Goal: Task Accomplishment & Management: Use online tool/utility

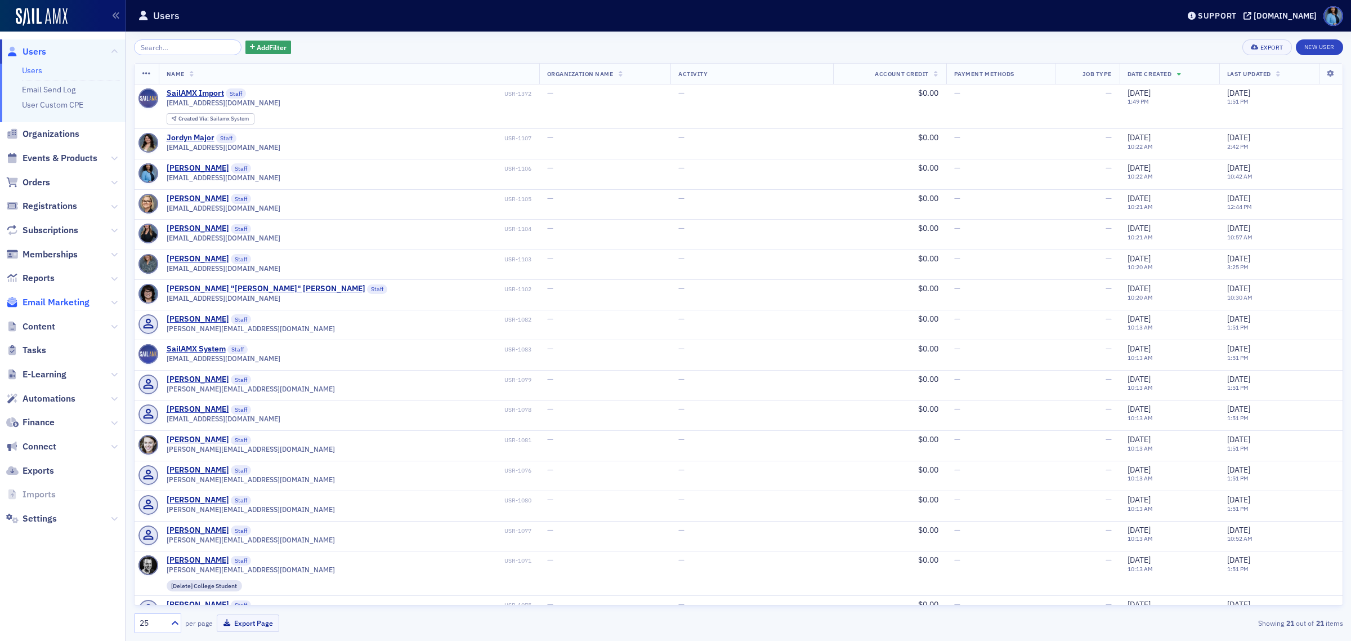
click at [86, 303] on span "Email Marketing" at bounding box center [56, 302] width 67 height 12
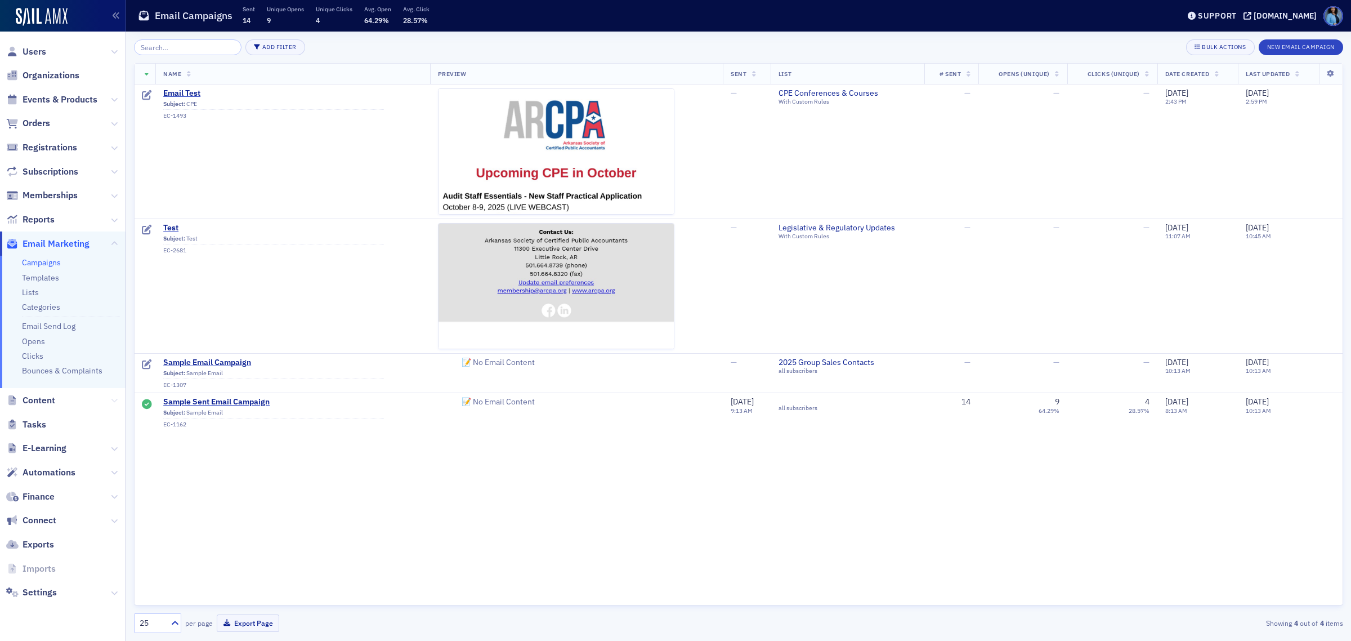
click at [114, 401] on icon at bounding box center [114, 400] width 7 height 7
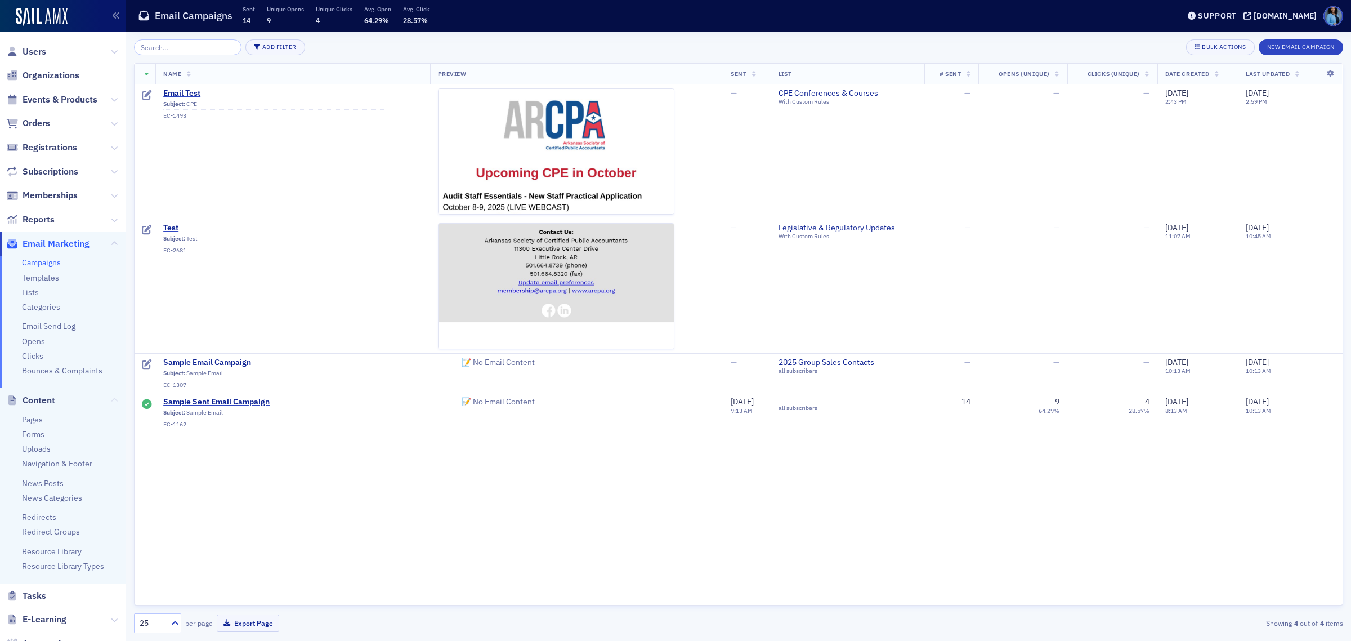
click at [111, 401] on icon at bounding box center [114, 400] width 7 height 7
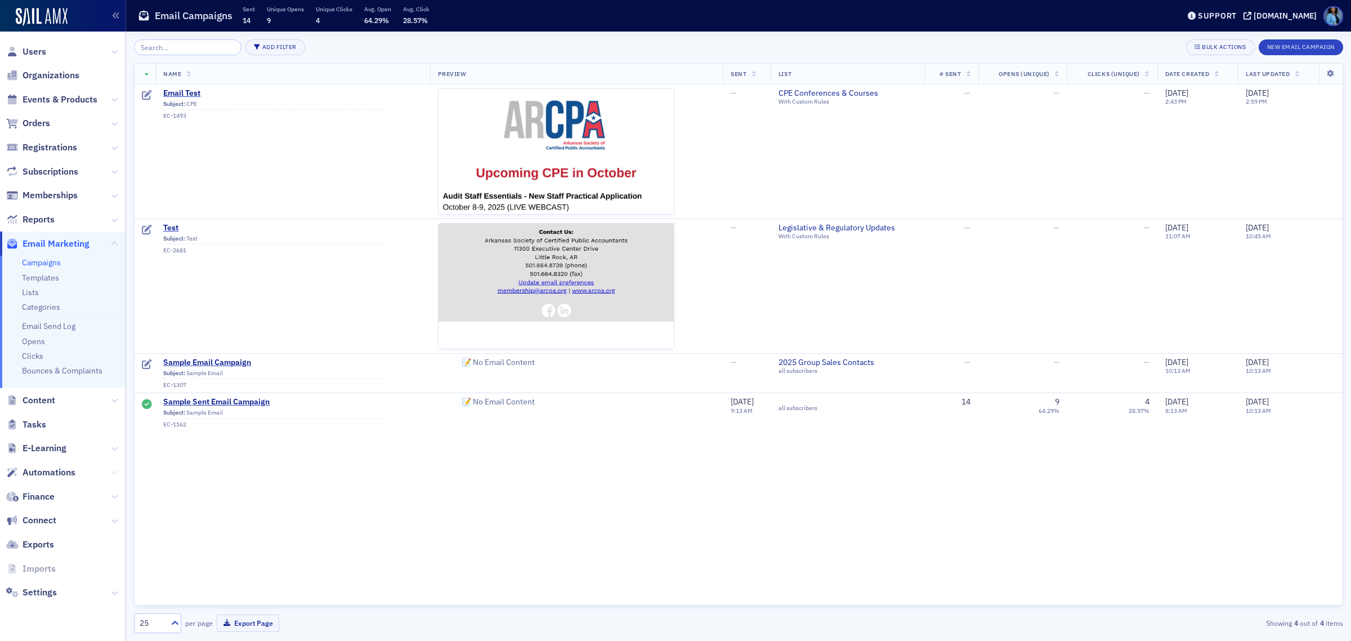
click at [113, 466] on button at bounding box center [114, 472] width 7 height 12
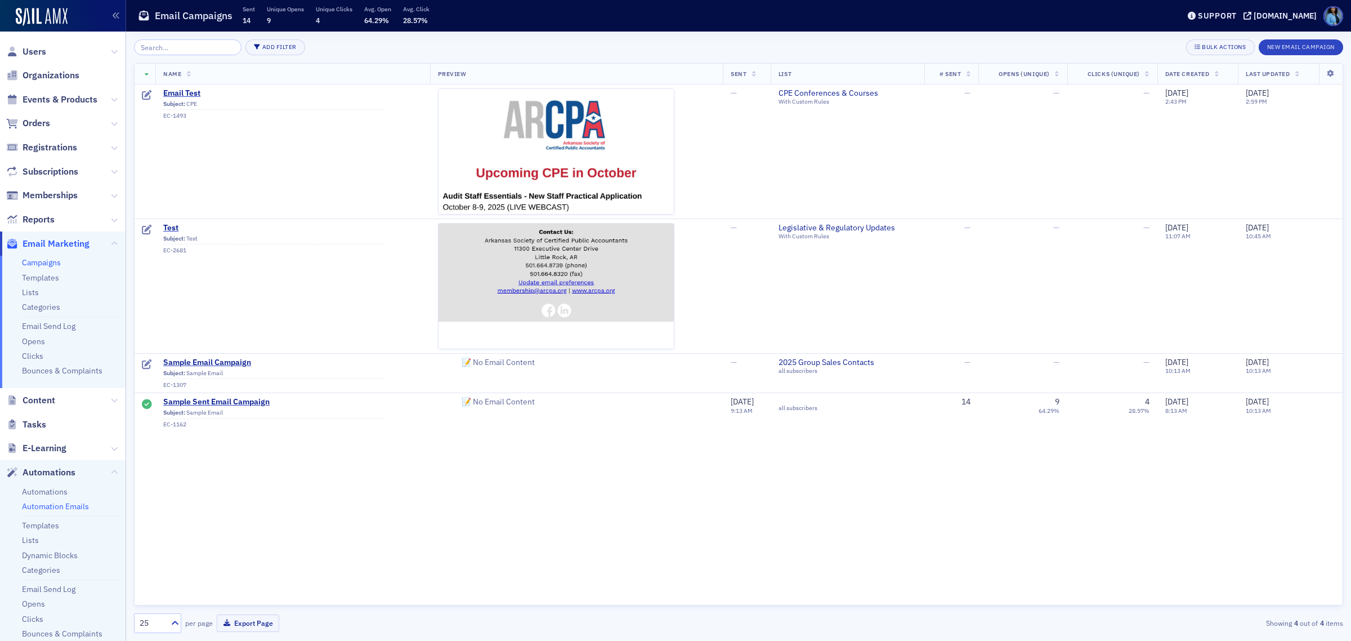
click at [56, 506] on link "Automation Emails" at bounding box center [55, 506] width 67 height 10
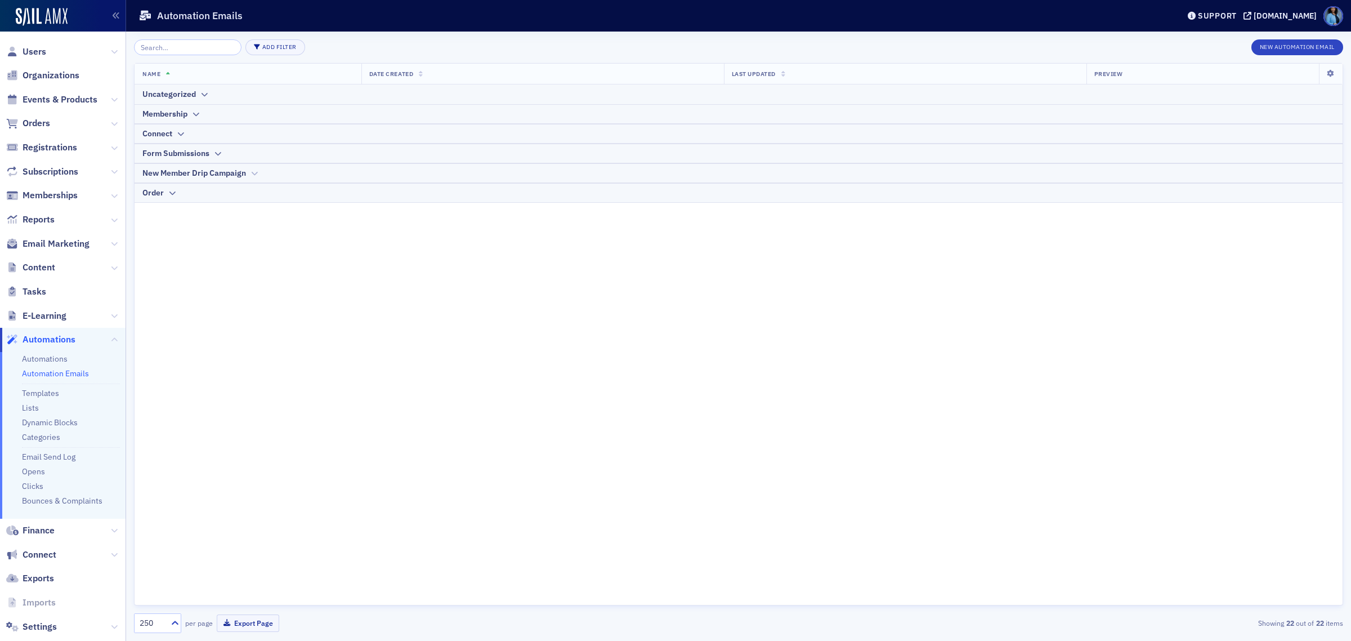
click at [248, 171] on div "New Member Drip Campaign" at bounding box center [738, 173] width 1193 height 12
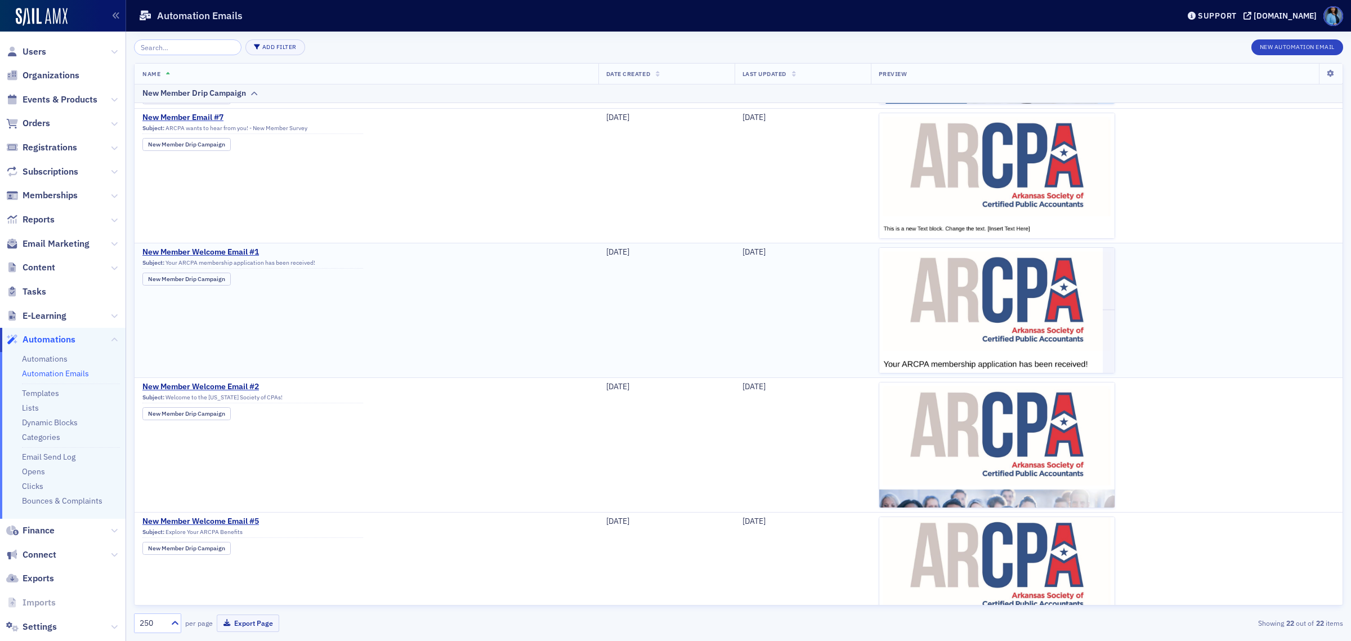
scroll to position [493, 0]
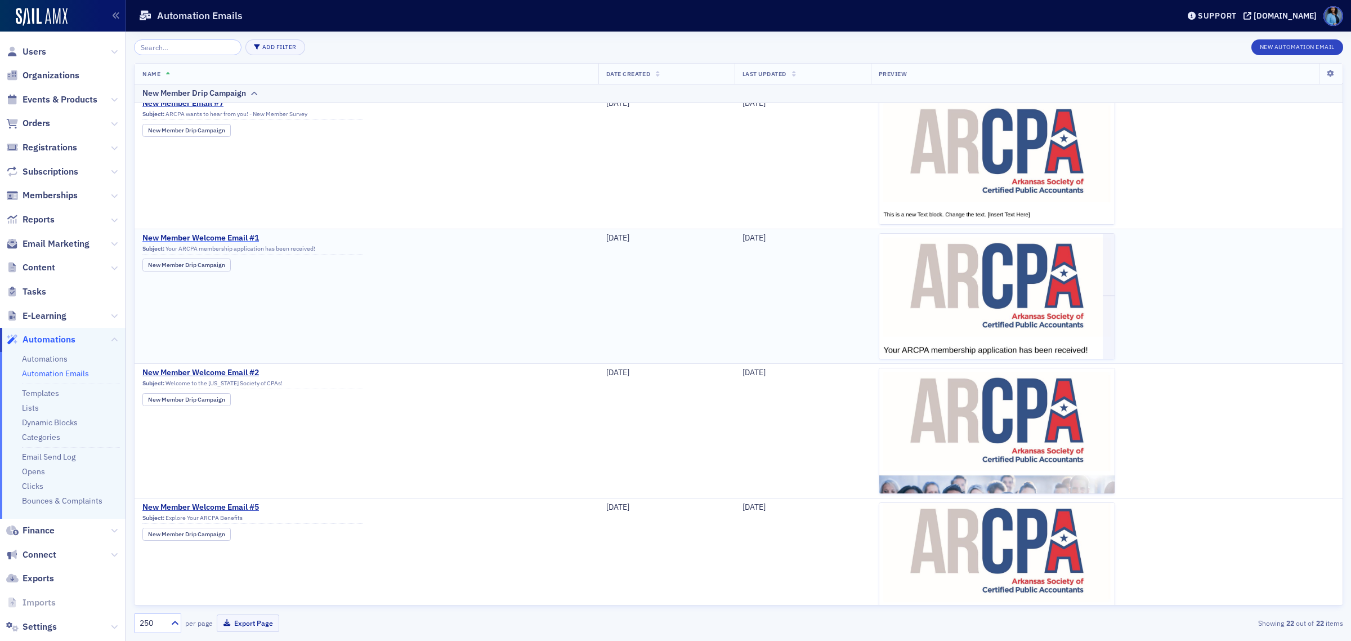
click at [208, 237] on span "New Member Welcome Email #1" at bounding box center [252, 238] width 221 height 10
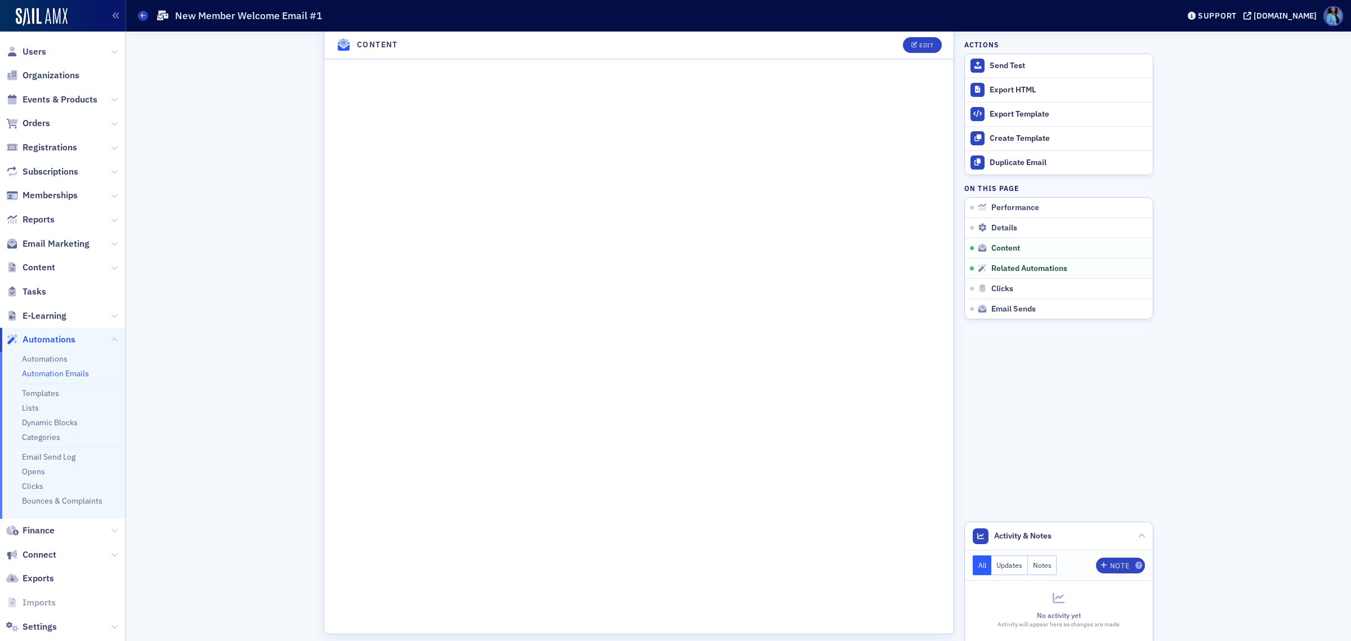
scroll to position [633, 0]
click at [920, 44] on div "Edit" at bounding box center [927, 45] width 14 height 6
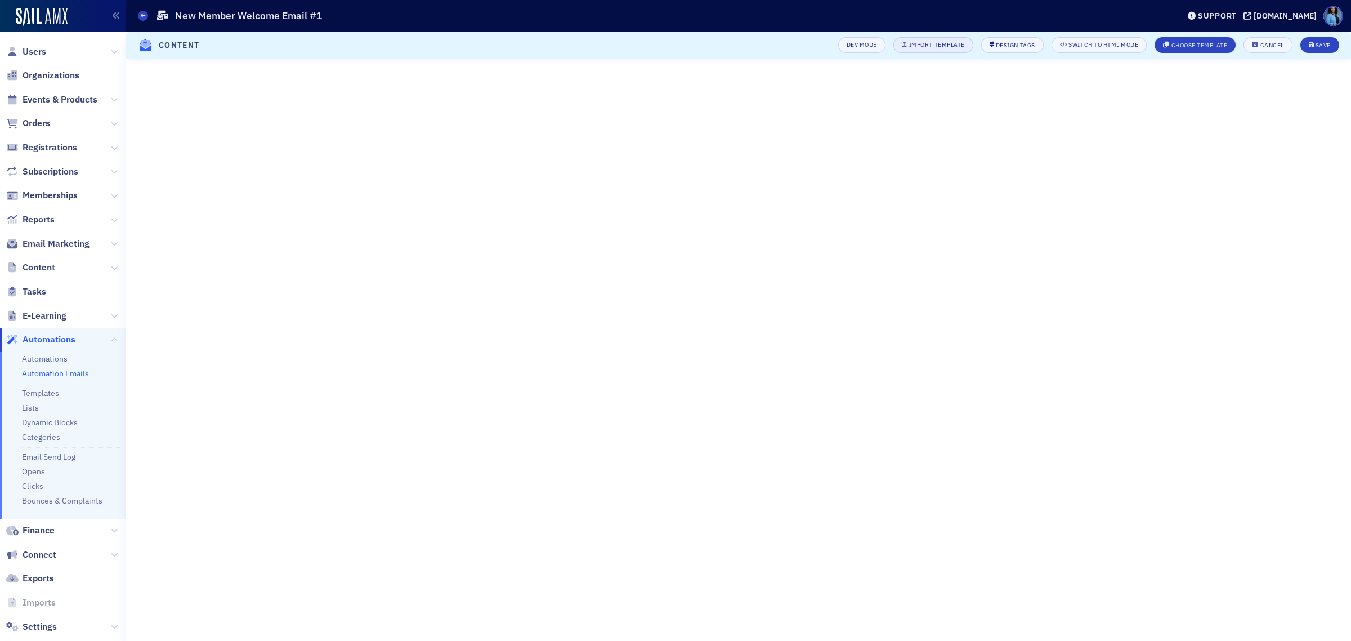
scroll to position [68, 0]
click at [933, 44] on div "Design Tags" at bounding box center [952, 45] width 39 height 6
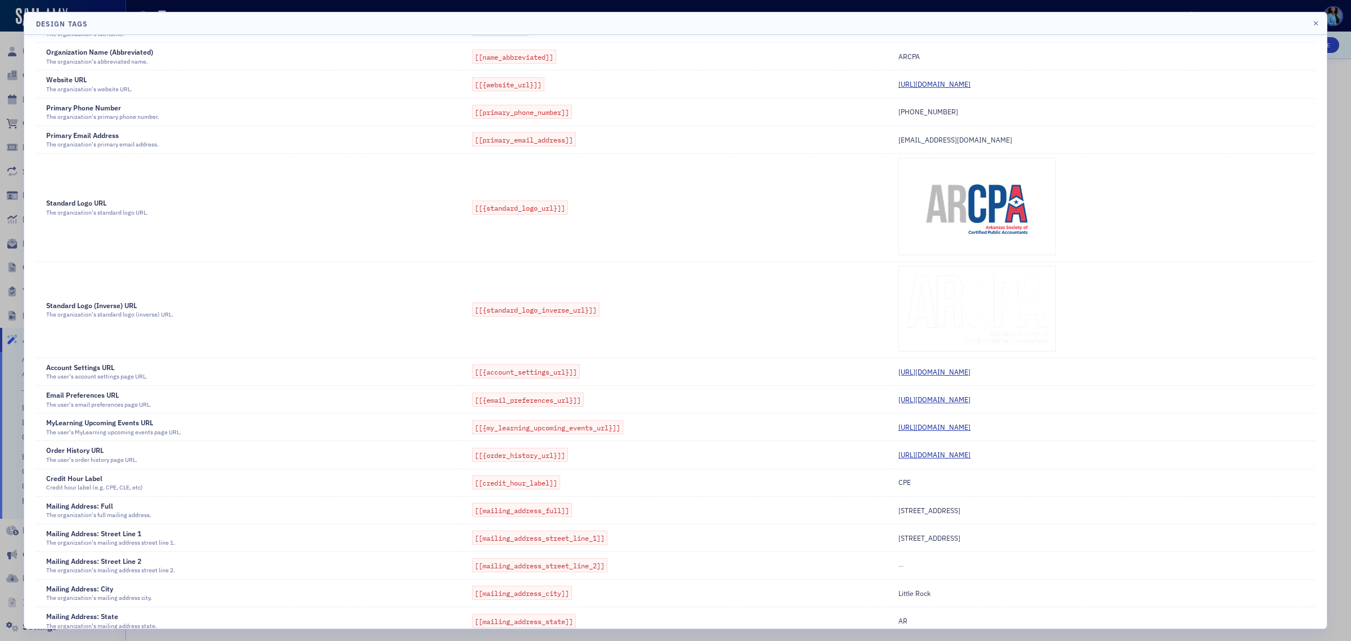
scroll to position [70, 0]
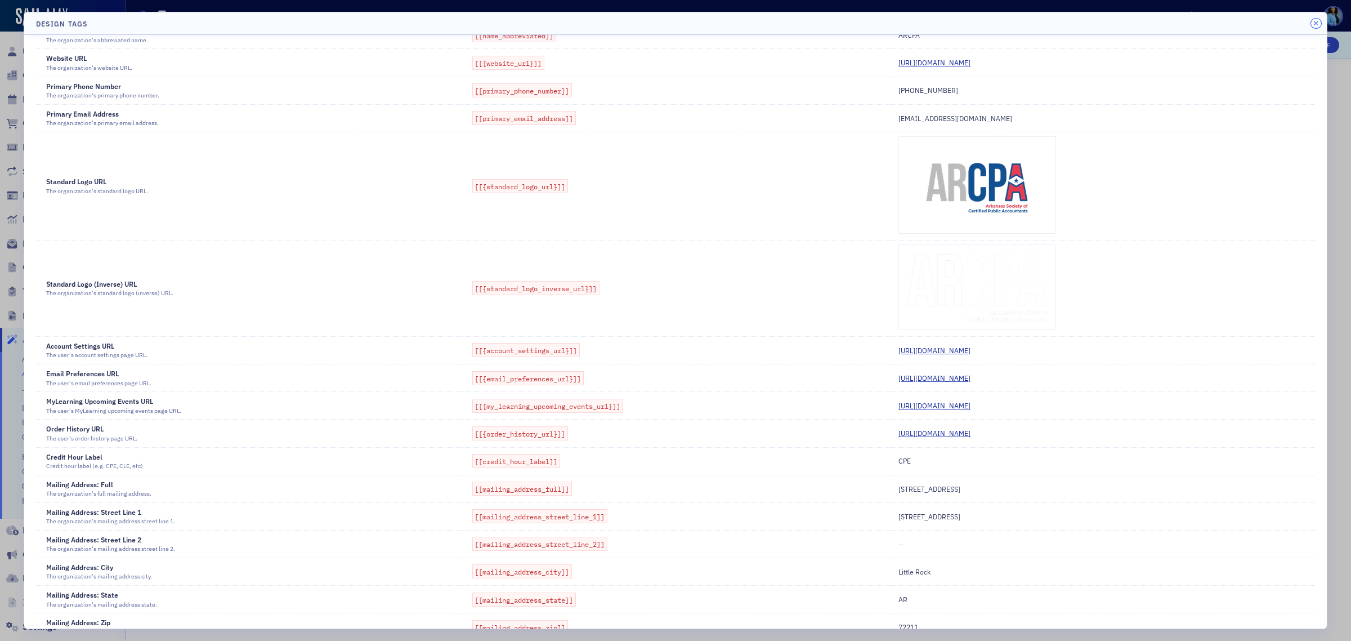
click at [1314, 23] on icon "button" at bounding box center [1316, 23] width 5 height 7
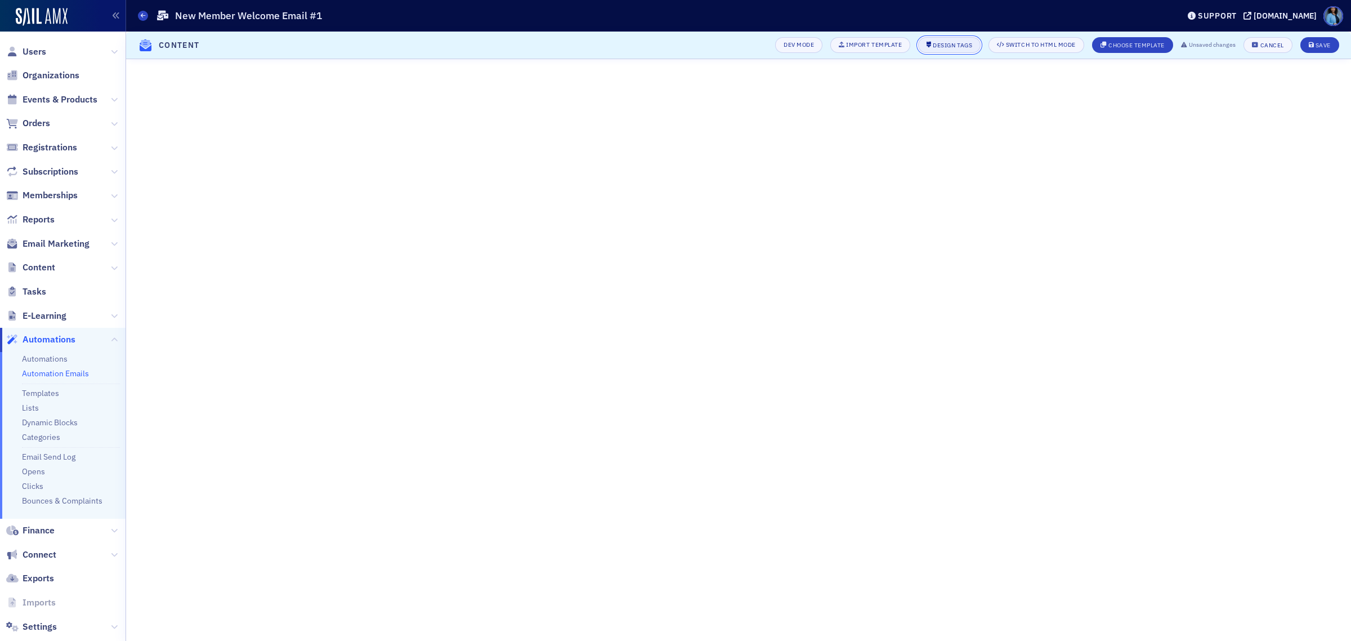
click at [946, 50] on button "Design Tags" at bounding box center [949, 45] width 63 height 16
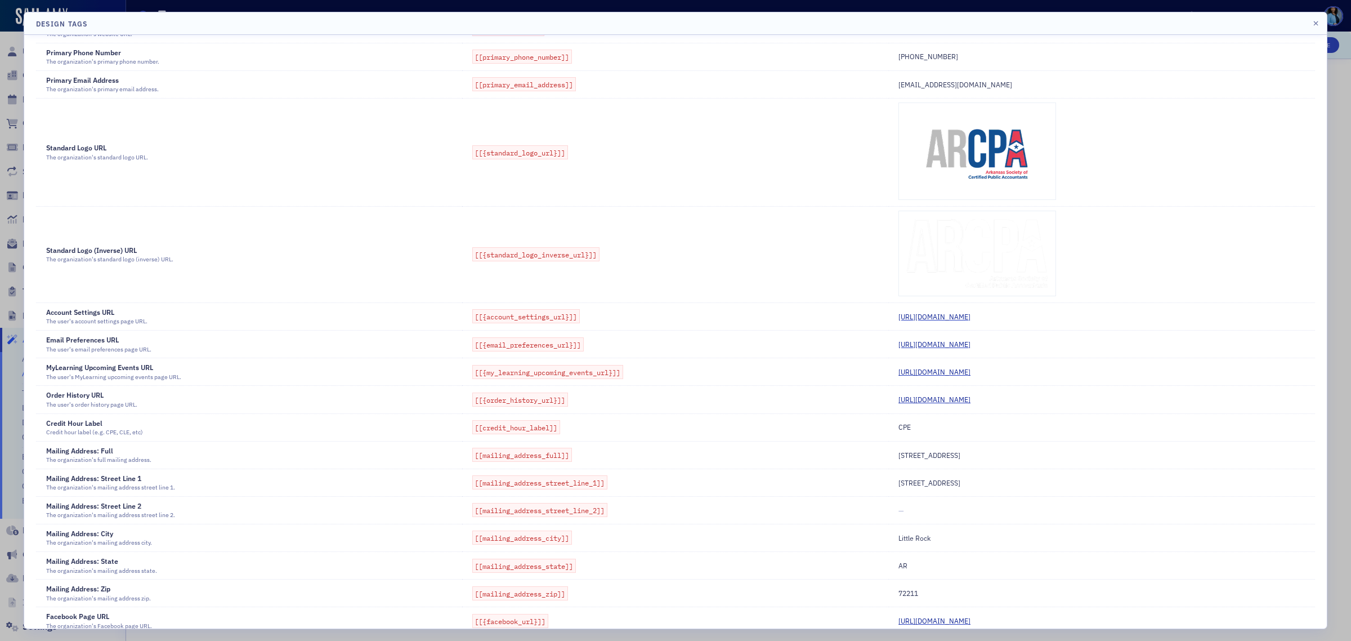
scroll to position [141, 0]
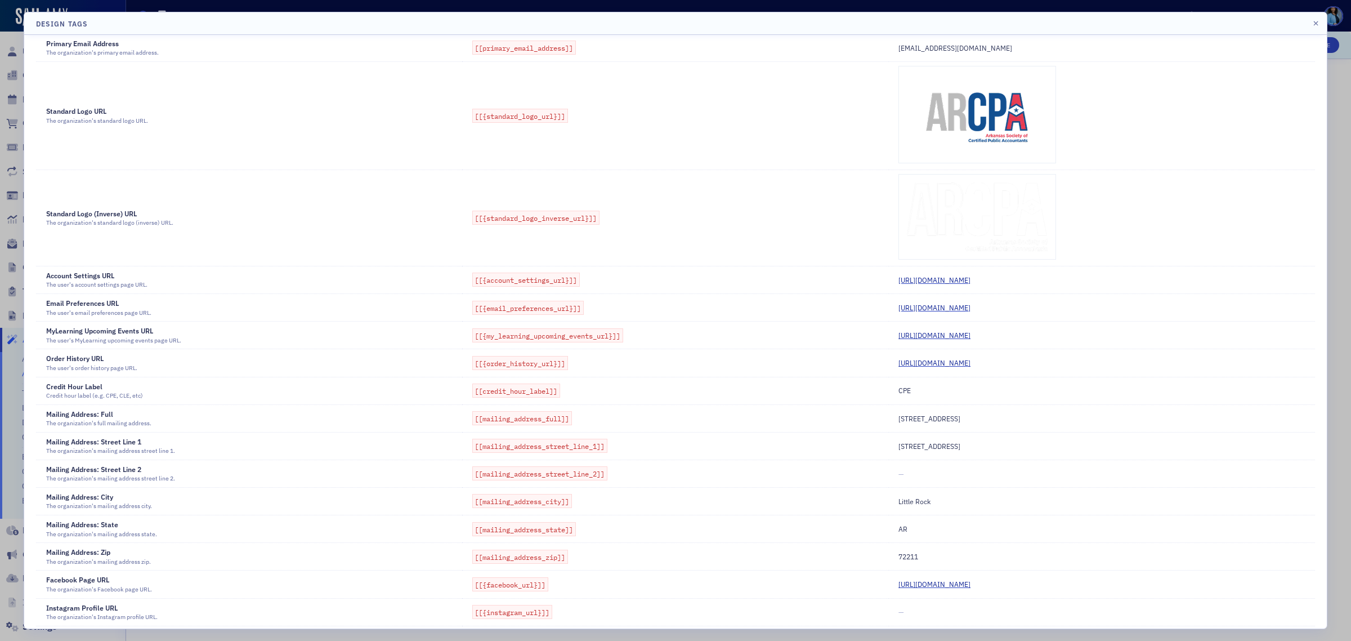
click at [490, 420] on span "[[mailing_address_full]]" at bounding box center [522, 418] width 100 height 14
click at [93, 419] on span "Mailing Address: Full" at bounding box center [79, 414] width 67 height 10
drag, startPoint x: 572, startPoint y: 422, endPoint x: 456, endPoint y: 418, distance: 115.5
click at [456, 418] on tr "Mailing Address: Full The organization's full mailing address. [[mailing_addres…" at bounding box center [675, 418] width 1279 height 28
copy tr "[[mailing_address_full]]"
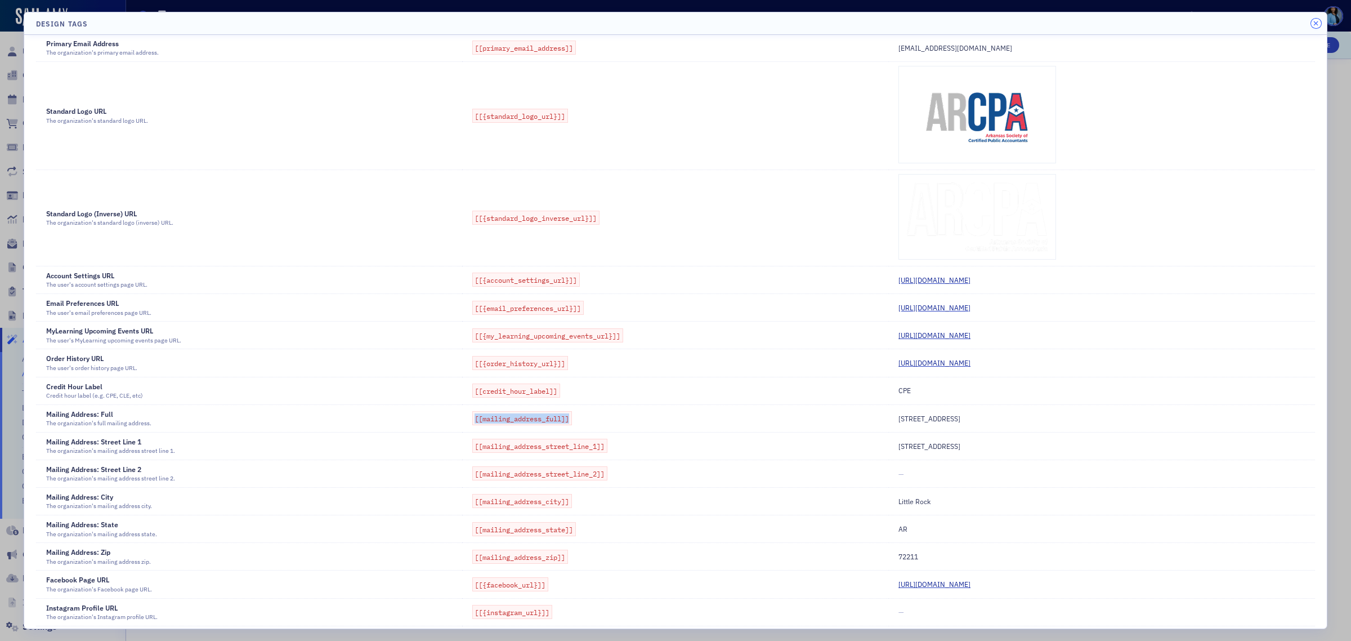
click at [1314, 21] on icon "button" at bounding box center [1316, 23] width 5 height 7
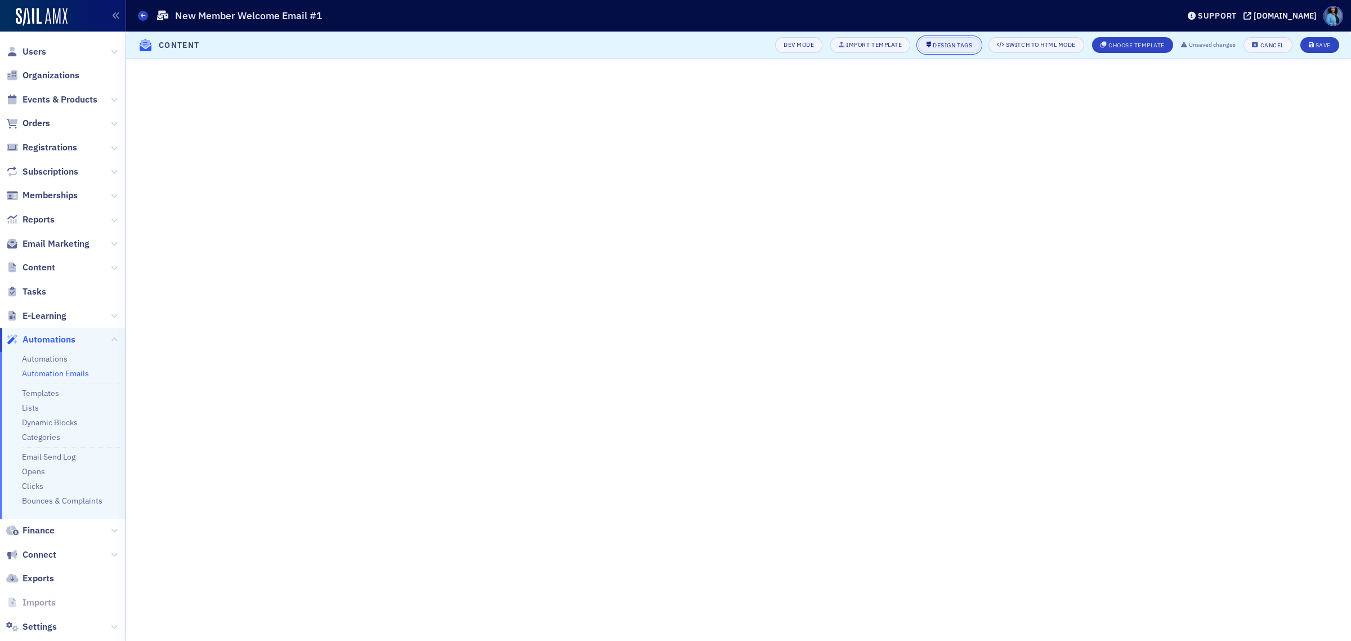
click at [935, 45] on div "Design Tags" at bounding box center [952, 45] width 39 height 6
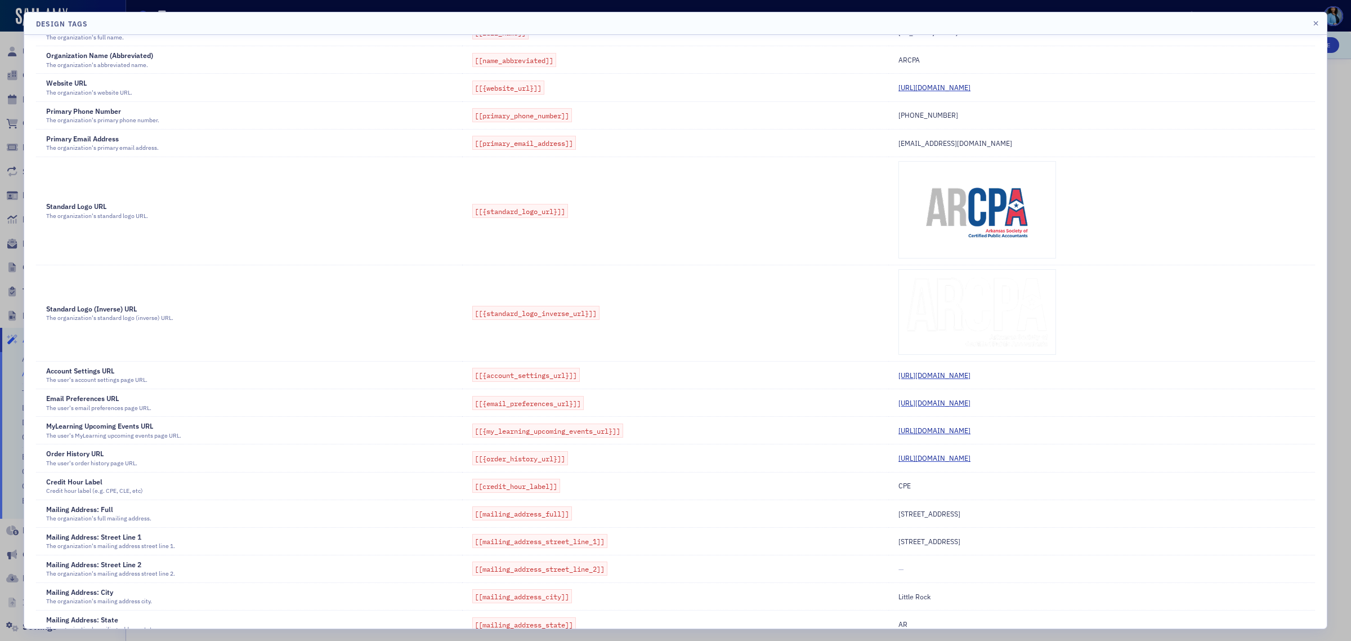
scroll to position [70, 0]
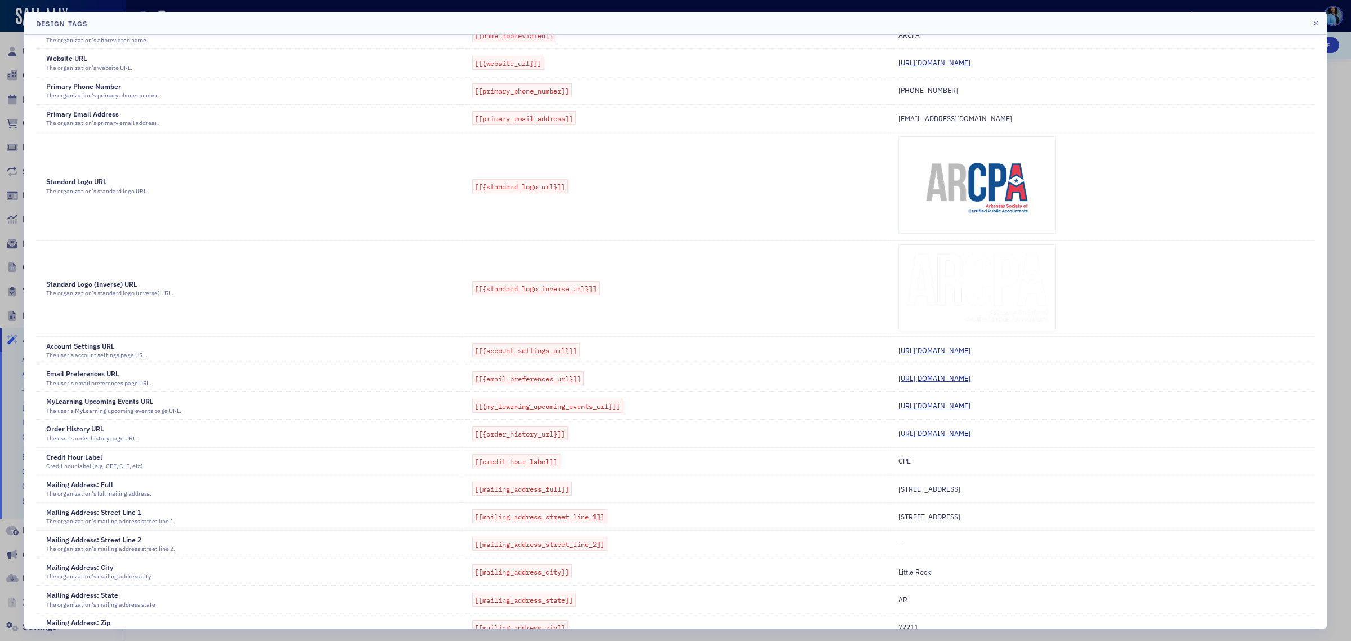
click at [628, 496] on td "[[mailing_address_full]]" at bounding box center [675, 489] width 426 height 28
click at [101, 488] on span "Mailing Address: Full" at bounding box center [79, 484] width 67 height 10
drag, startPoint x: 455, startPoint y: 485, endPoint x: 611, endPoint y: 485, distance: 156.5
click at [611, 485] on tr "Mailing Address: Full The organization's full mailing address. [[mailing_addres…" at bounding box center [675, 489] width 1279 height 28
copy tr "[[mailing_address_full]]"
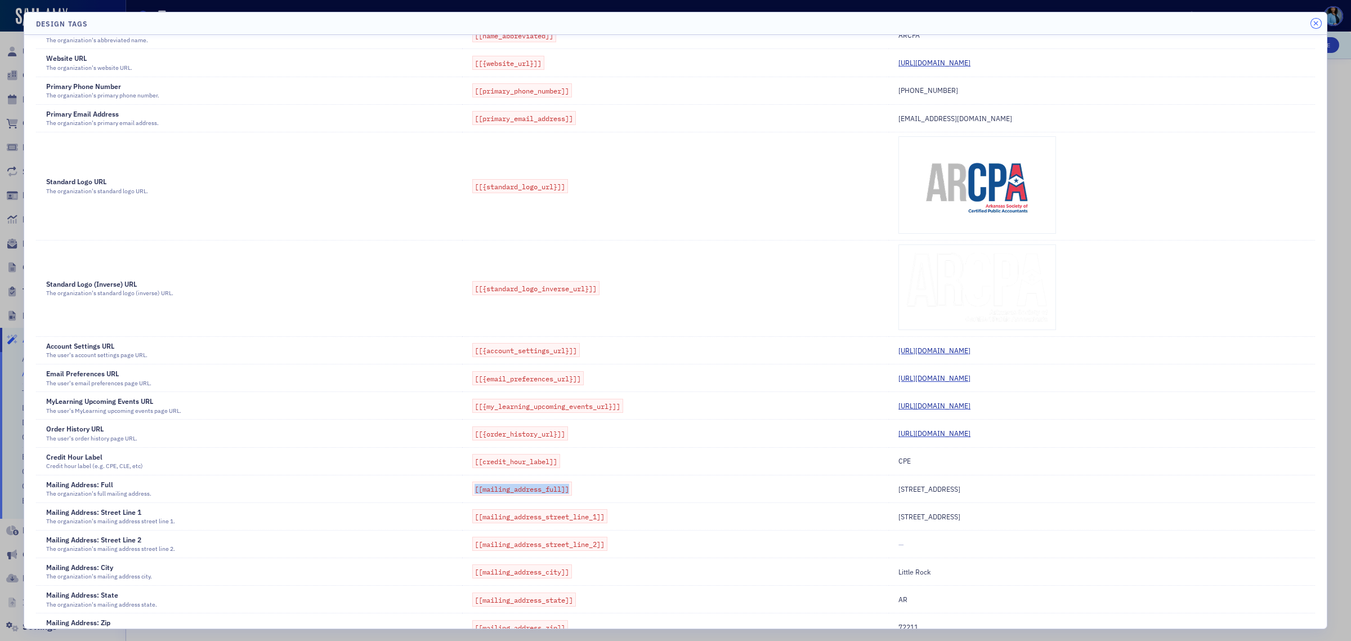
click at [1318, 24] on icon "button" at bounding box center [1316, 23] width 5 height 7
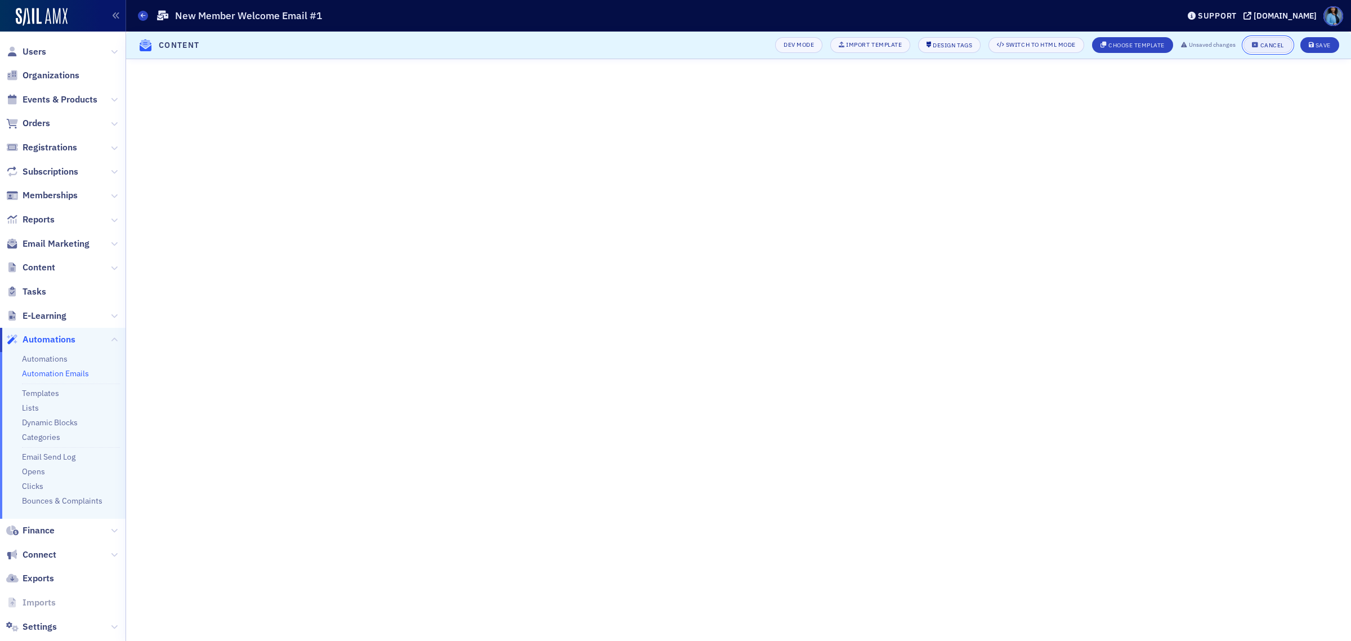
click at [1270, 48] on button "Cancel" at bounding box center [1268, 45] width 48 height 16
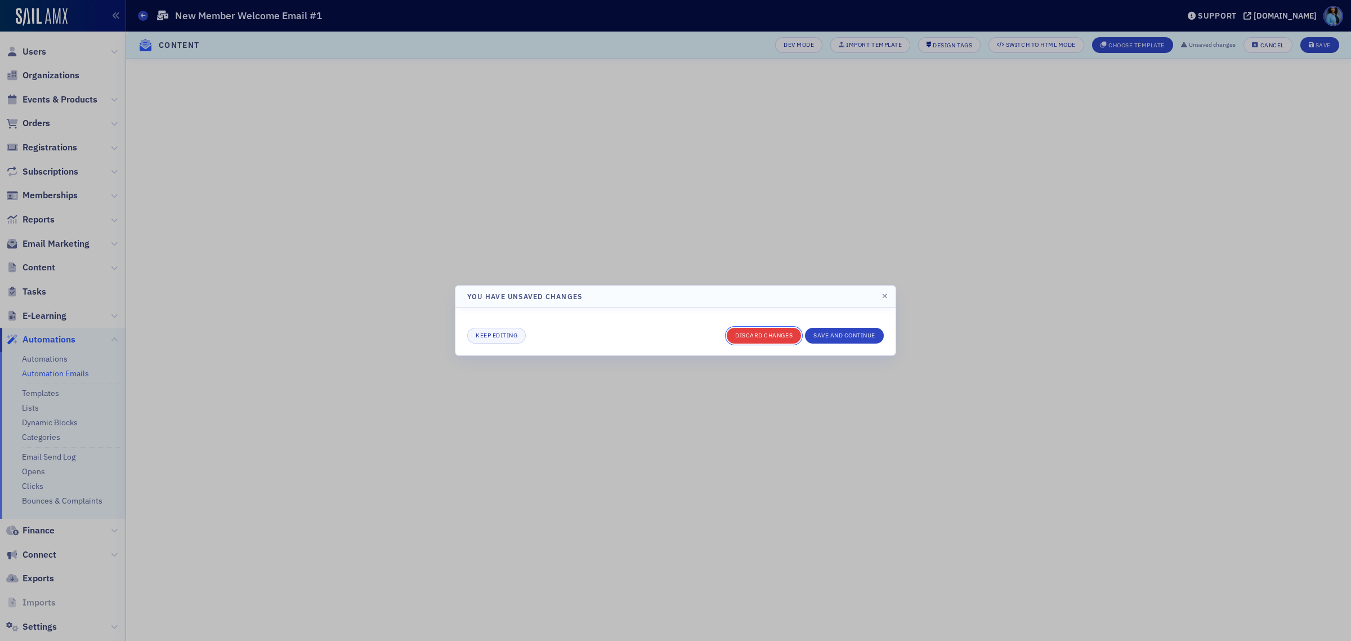
click at [766, 339] on button "Discard changes" at bounding box center [764, 336] width 74 height 16
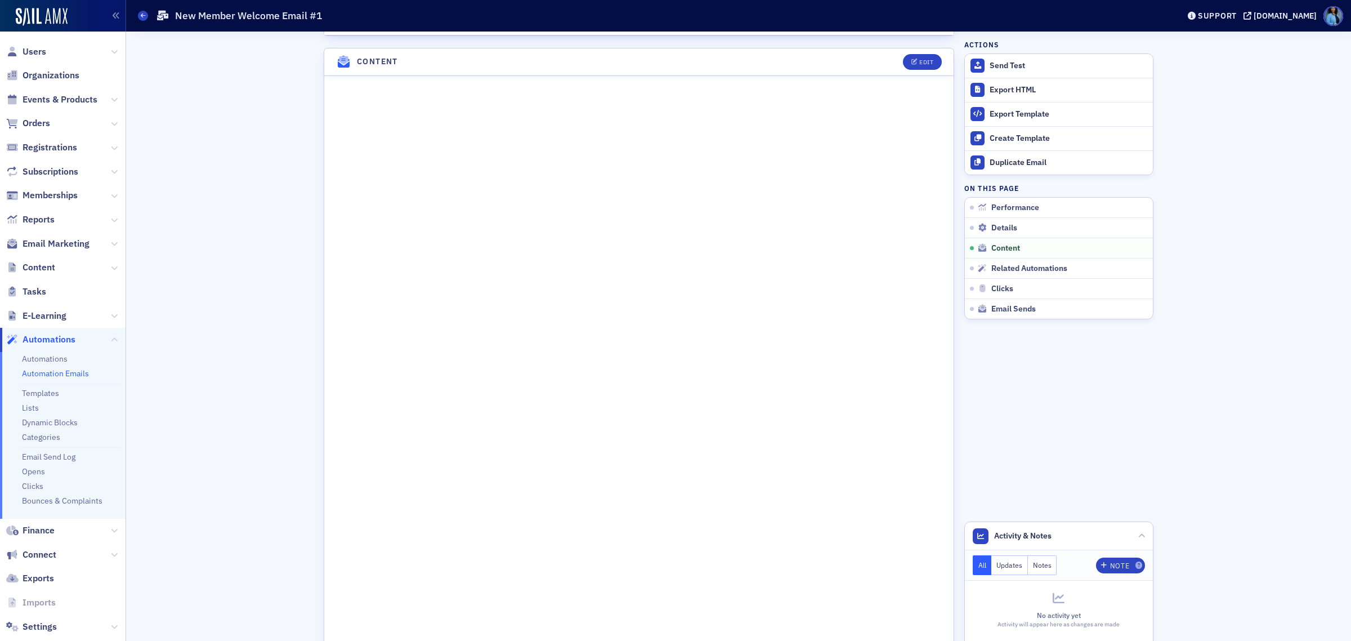
scroll to position [555, 0]
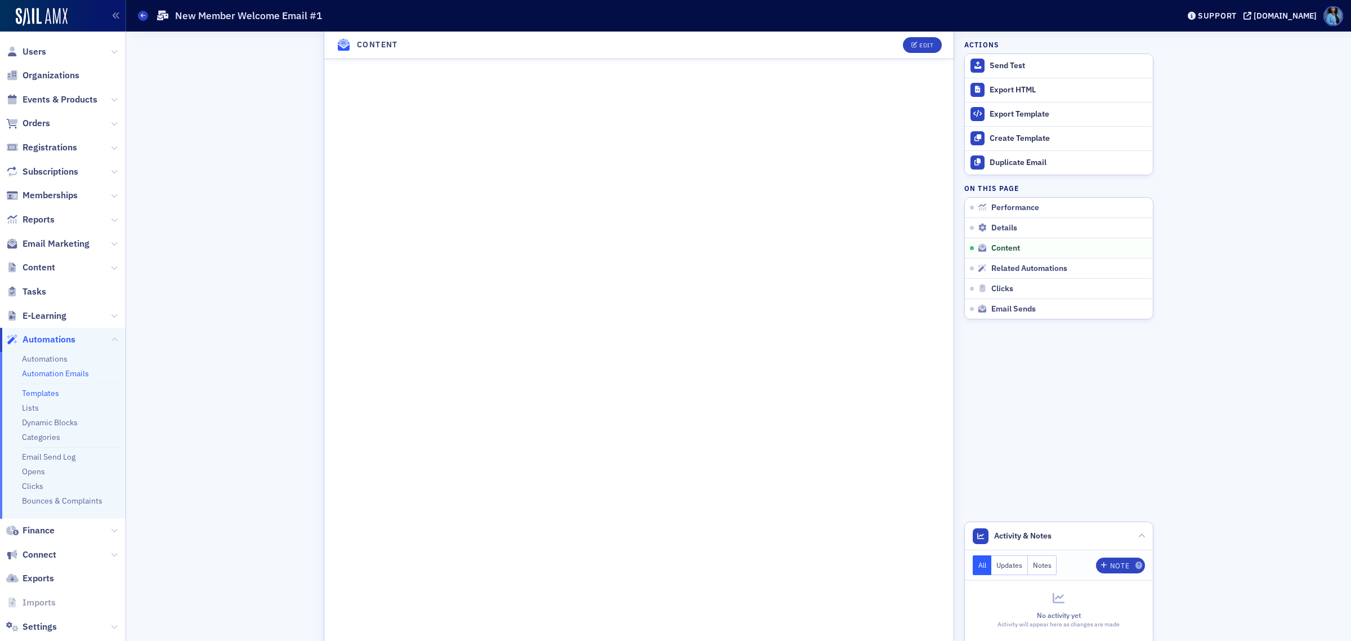
click at [57, 393] on link "Templates" at bounding box center [40, 393] width 37 height 10
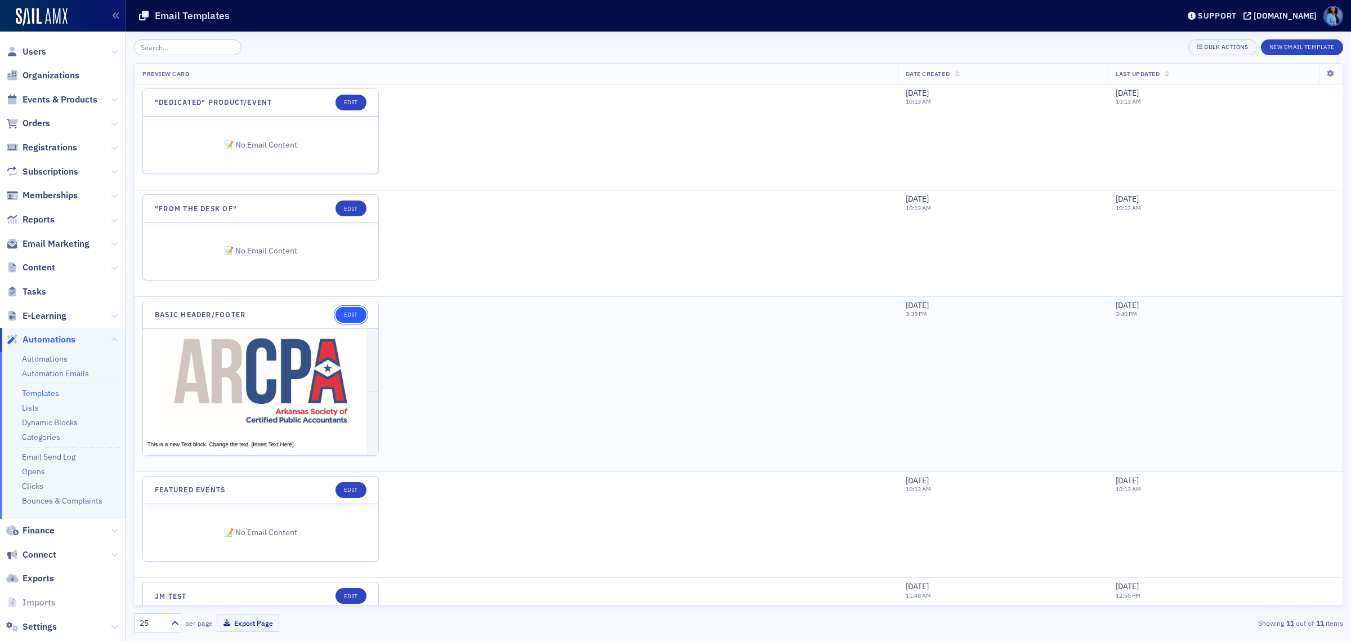
click at [347, 316] on link "Edit" at bounding box center [351, 315] width 31 height 16
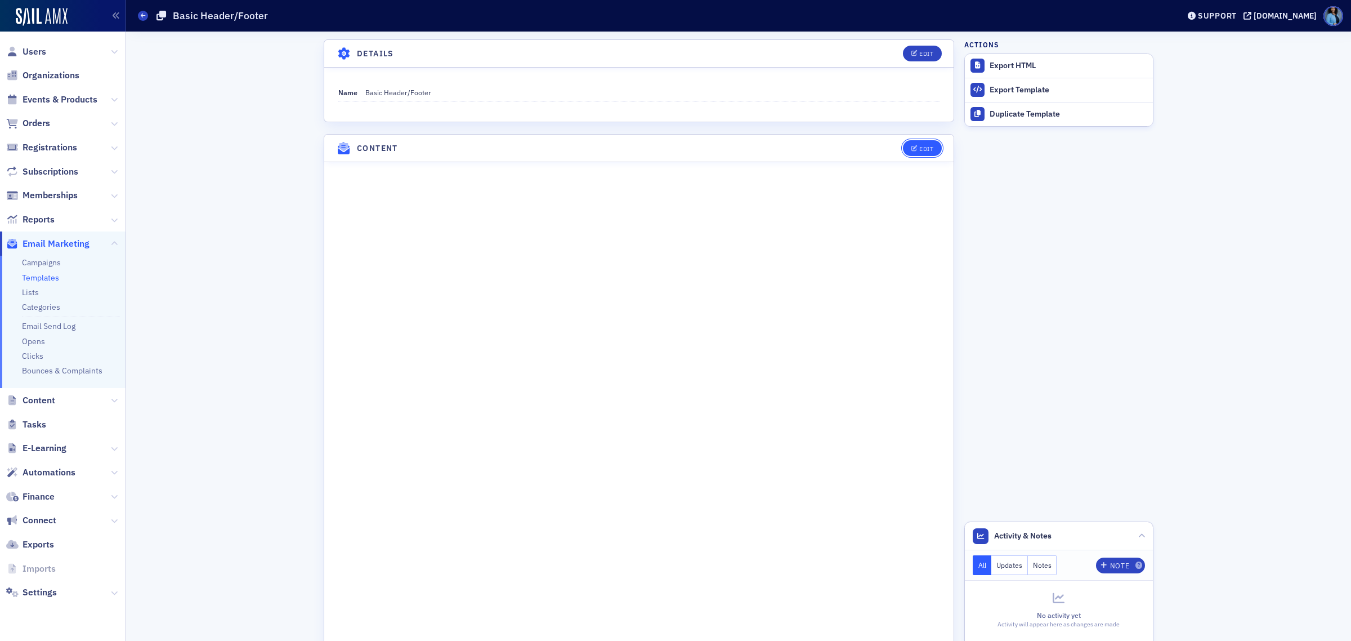
click at [920, 146] on div "Edit" at bounding box center [927, 149] width 14 height 6
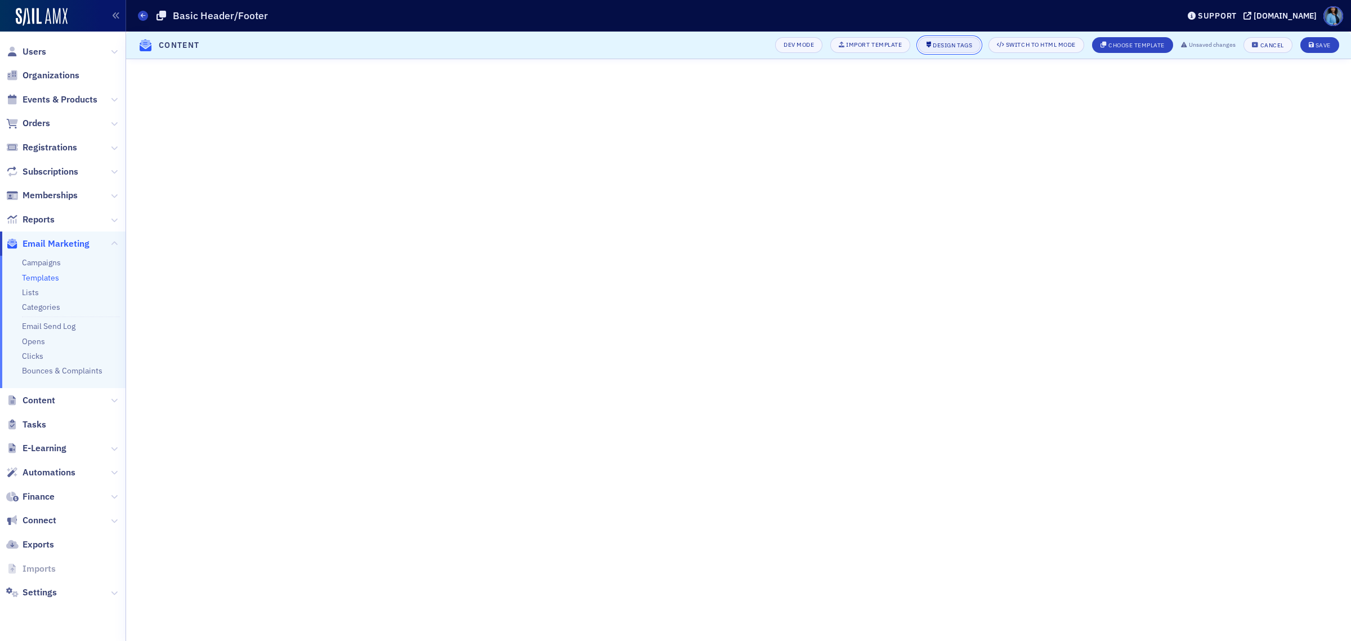
click at [941, 45] on div "Design Tags" at bounding box center [952, 45] width 39 height 6
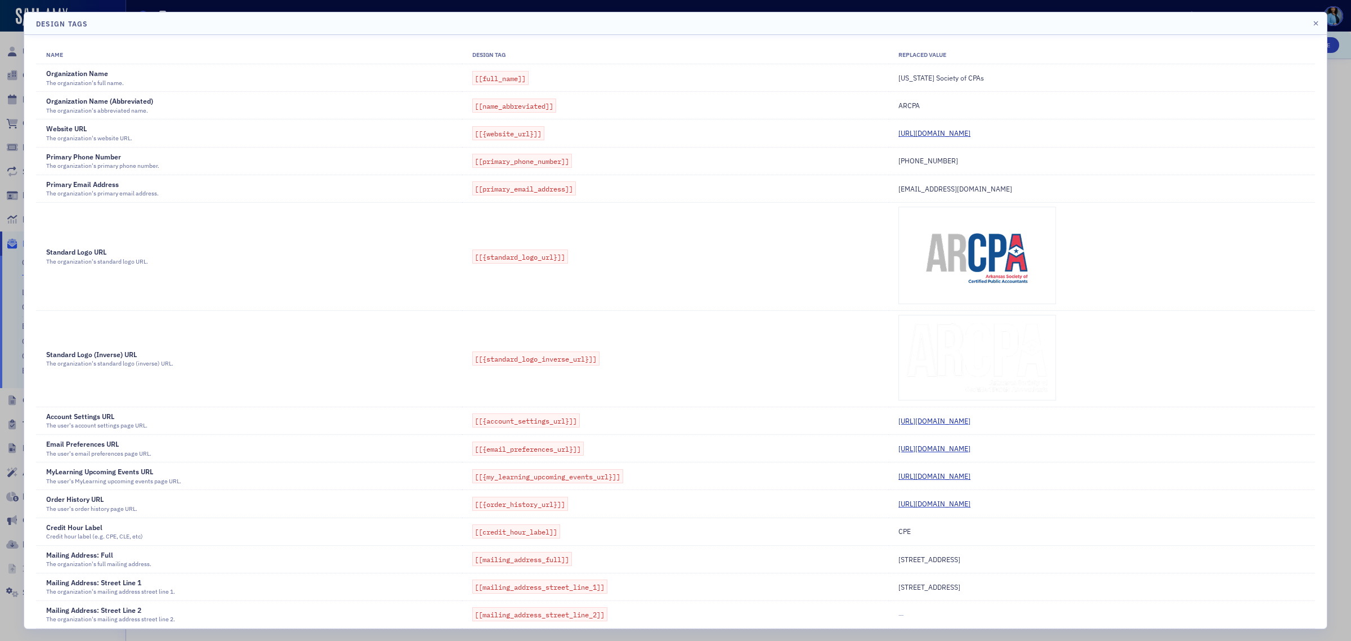
click at [930, 561] on div "[STREET_ADDRESS]" at bounding box center [1102, 559] width 407 height 10
click at [552, 564] on span "[[mailing_address_full]]" at bounding box center [522, 559] width 100 height 14
click at [609, 570] on td "[[mailing_address_full]]" at bounding box center [675, 559] width 426 height 28
drag, startPoint x: 452, startPoint y: 558, endPoint x: 614, endPoint y: 568, distance: 163.0
click at [614, 568] on tr "Mailing Address: Full The organization's full mailing address. [[mailing_addres…" at bounding box center [675, 559] width 1279 height 28
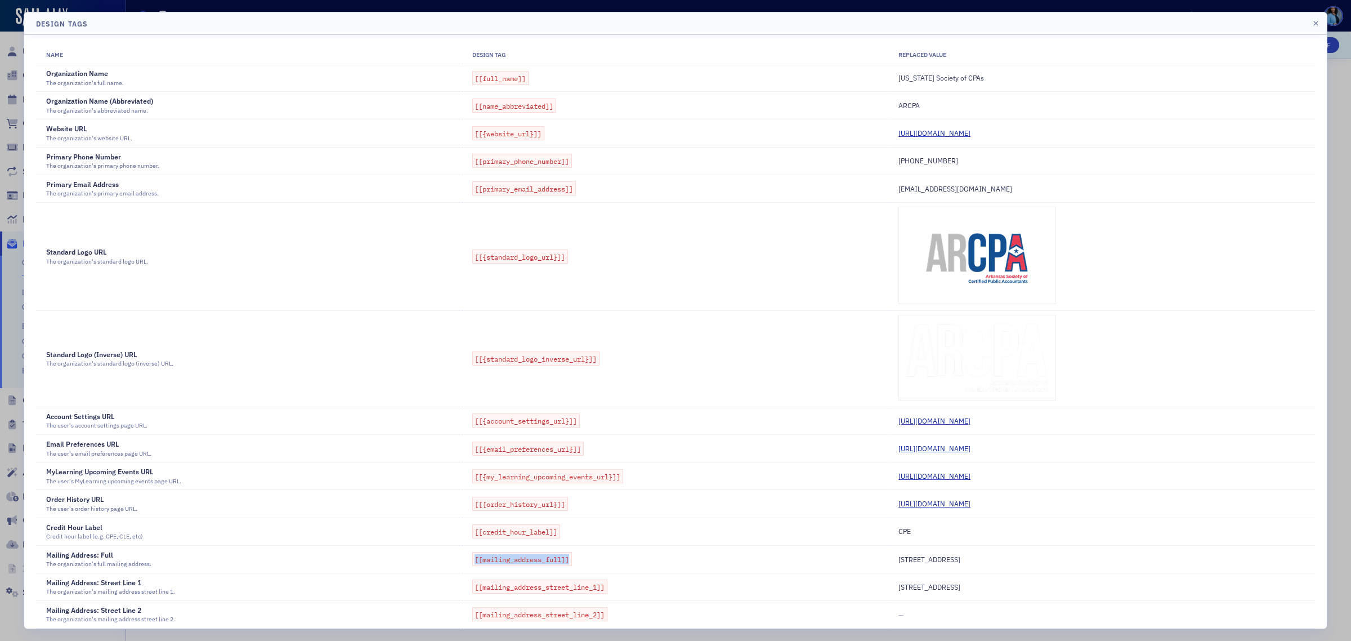
copy tr "[[mailing_address_full]]"
click at [1312, 20] on header "Design Tags" at bounding box center [675, 23] width 1303 height 23
click at [1318, 24] on icon "button" at bounding box center [1316, 23] width 5 height 7
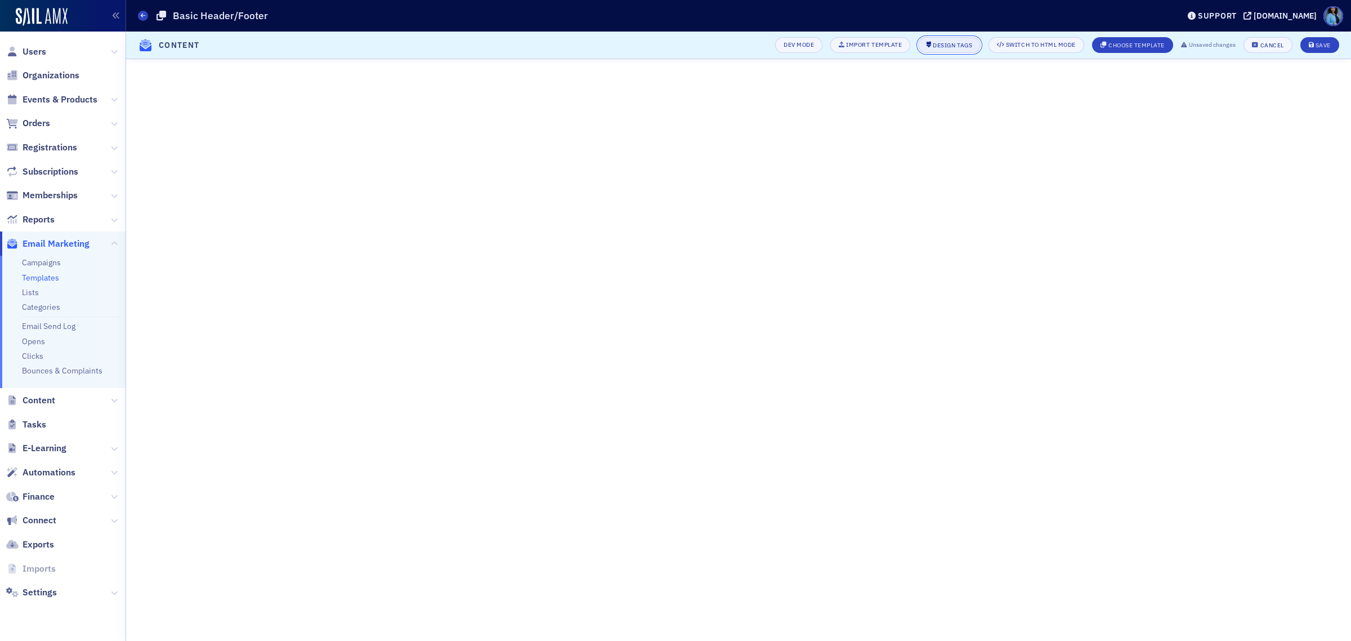
click at [944, 43] on div "Design Tags" at bounding box center [952, 45] width 39 height 6
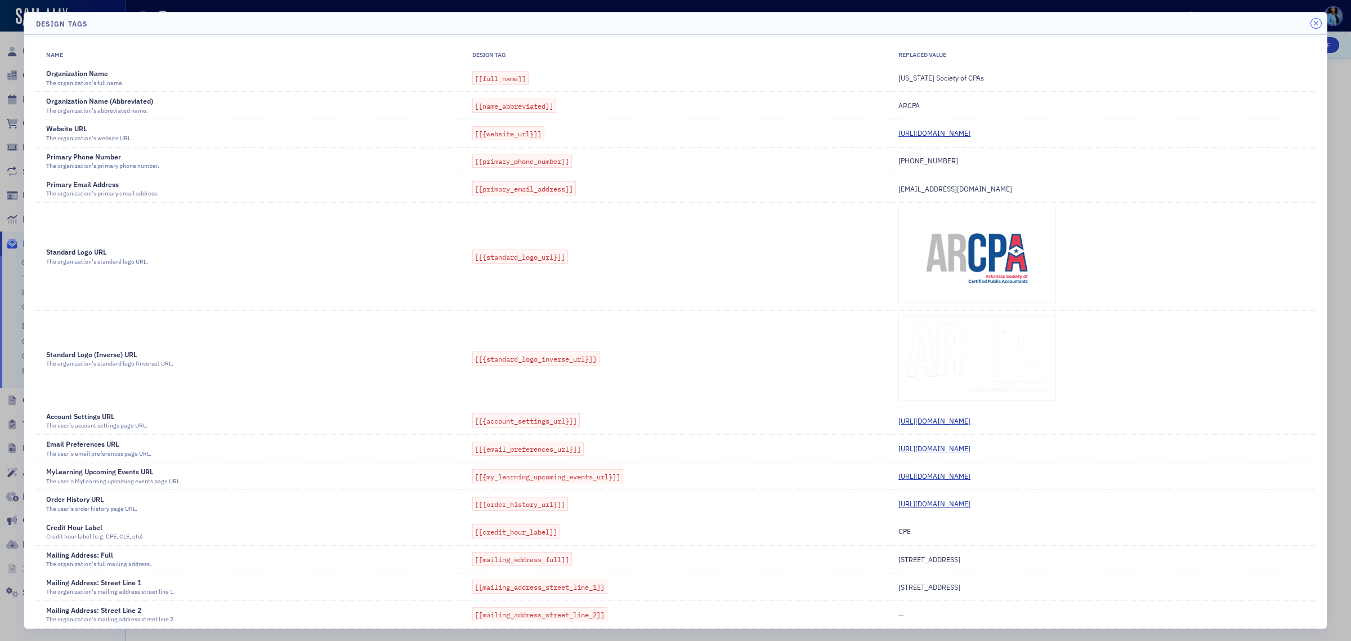
click at [1311, 24] on button "button" at bounding box center [1316, 24] width 10 height 10
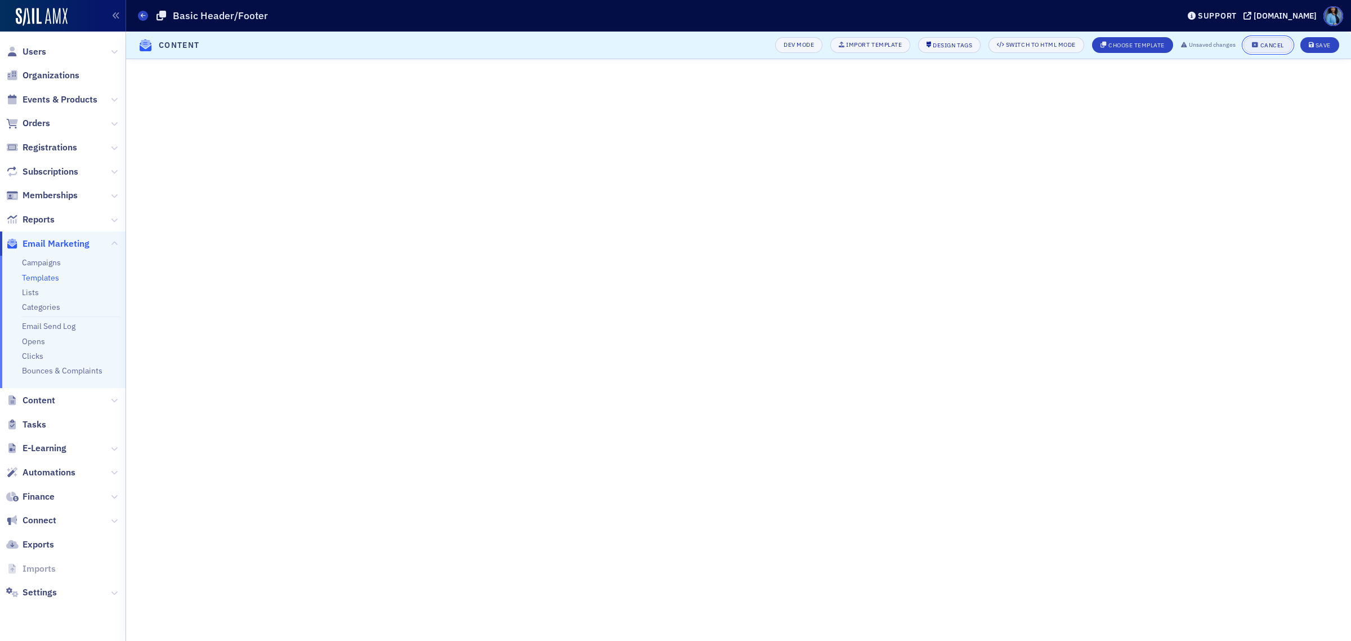
click at [1256, 41] on button "Cancel" at bounding box center [1268, 45] width 48 height 16
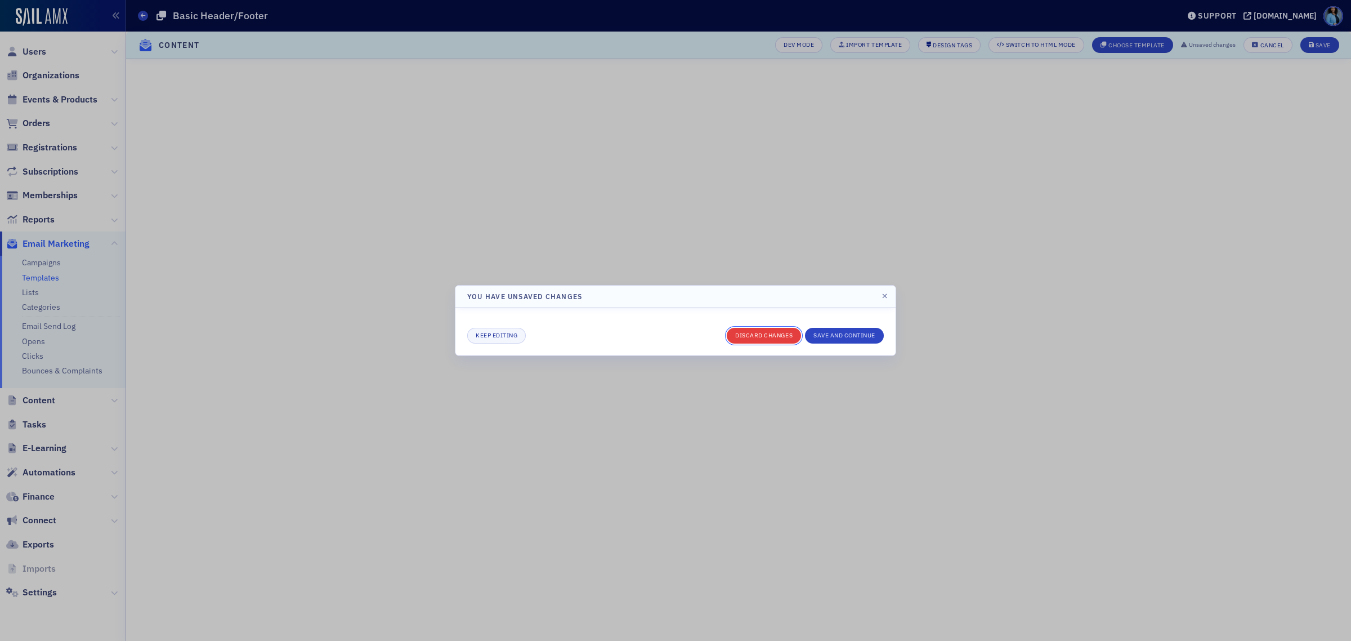
click at [780, 336] on button "Discard changes" at bounding box center [764, 336] width 74 height 16
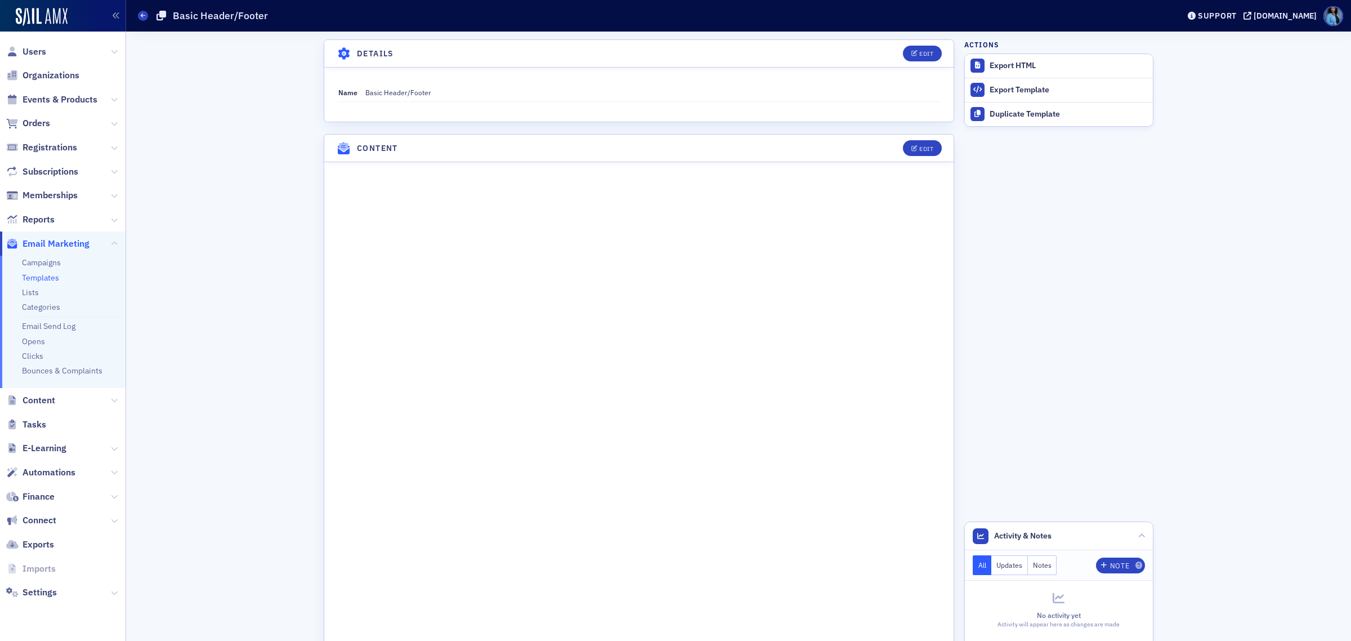
drag, startPoint x: 46, startPoint y: 23, endPoint x: 96, endPoint y: 37, distance: 52.2
click at [46, 23] on img at bounding box center [42, 17] width 52 height 18
